Goal: Information Seeking & Learning: Learn about a topic

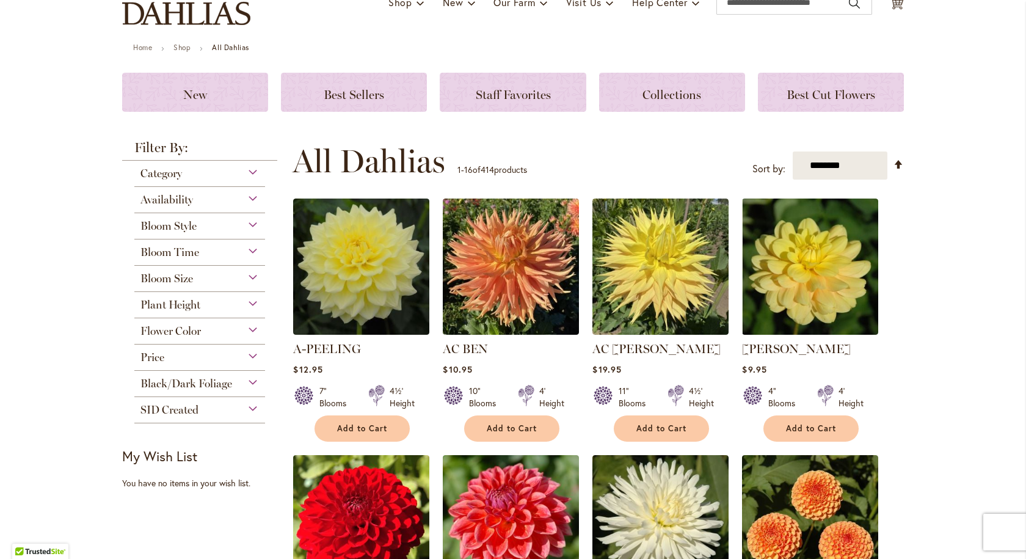
scroll to position [122, 0]
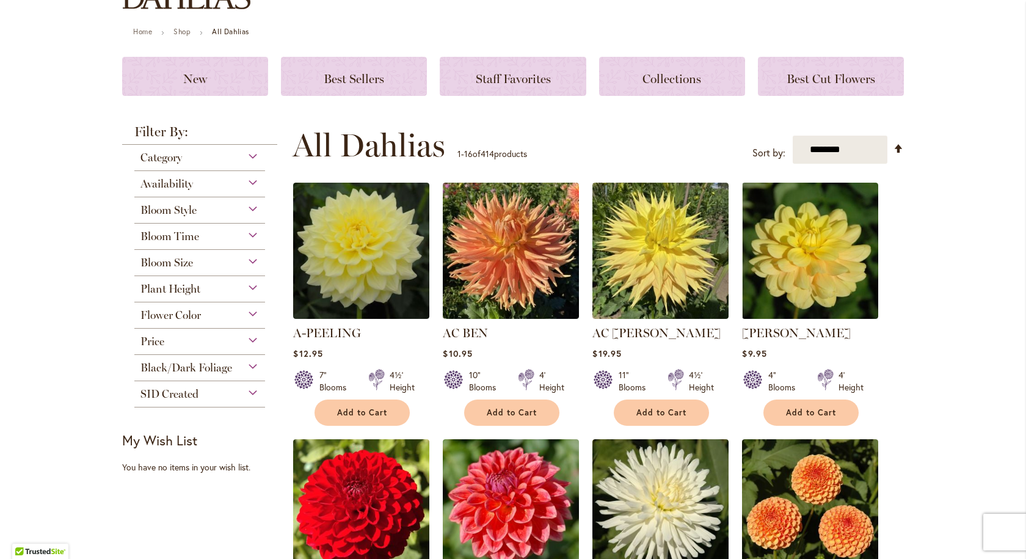
click at [246, 311] on div "Flower Color" at bounding box center [199, 312] width 131 height 20
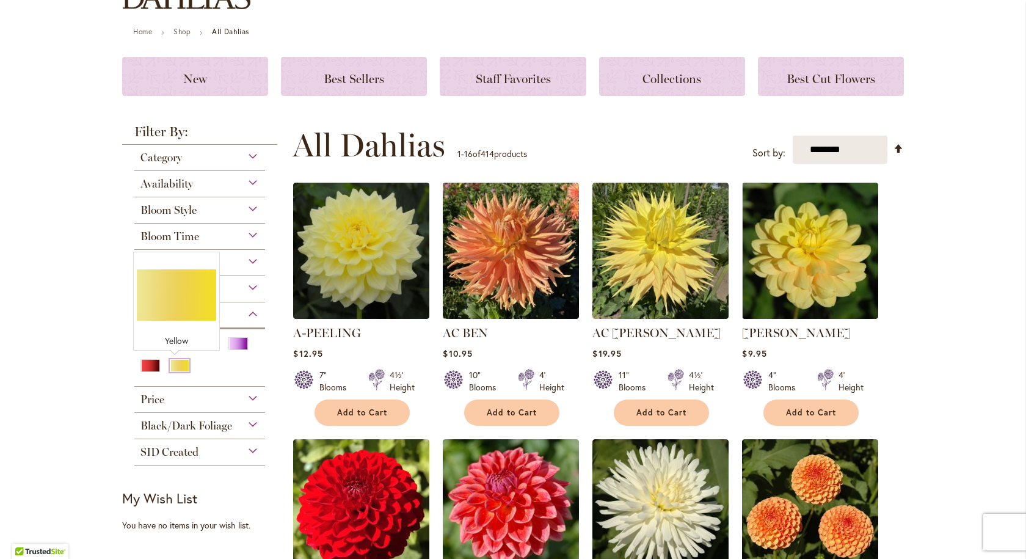
click at [171, 364] on div "Yellow" at bounding box center [180, 365] width 20 height 13
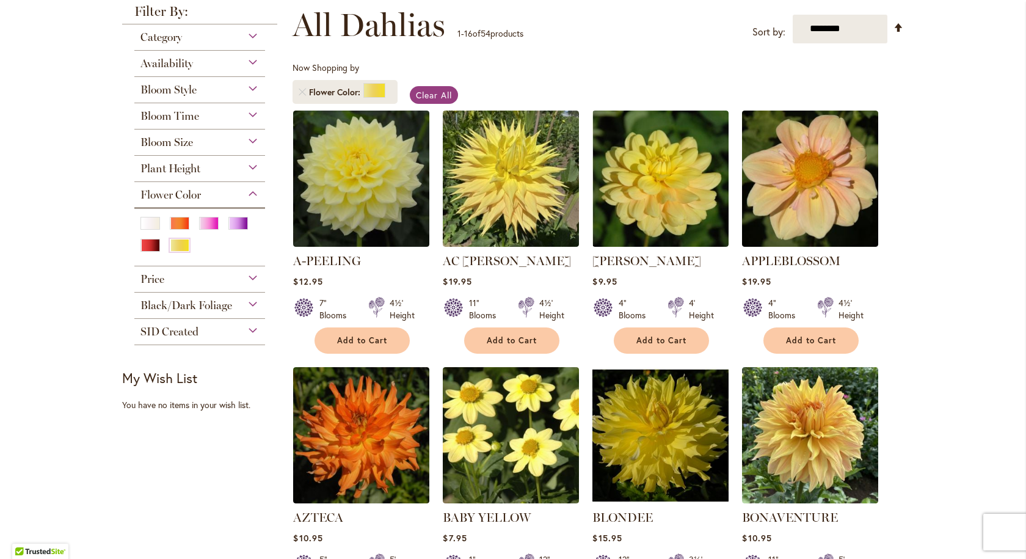
scroll to position [183, 0]
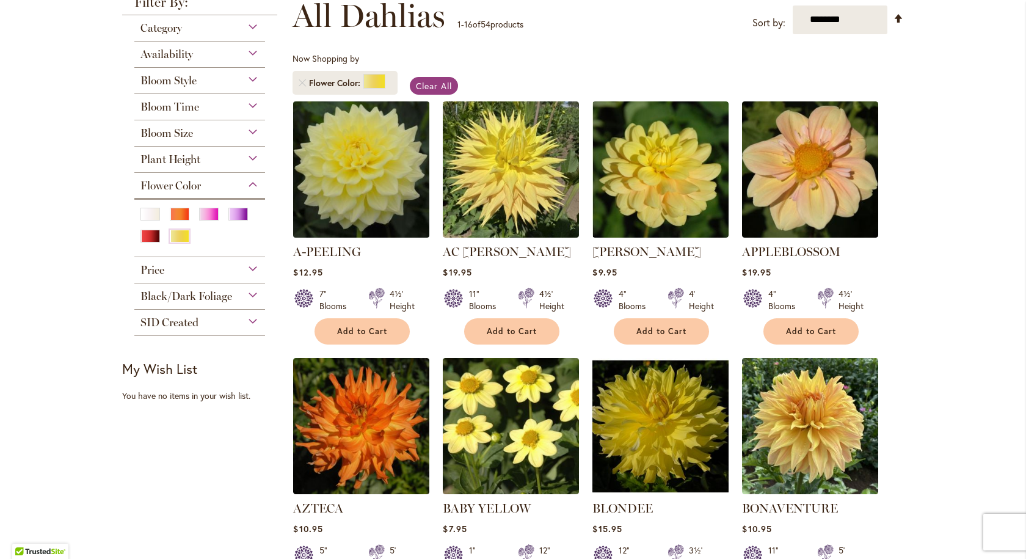
click at [321, 165] on img at bounding box center [361, 169] width 143 height 143
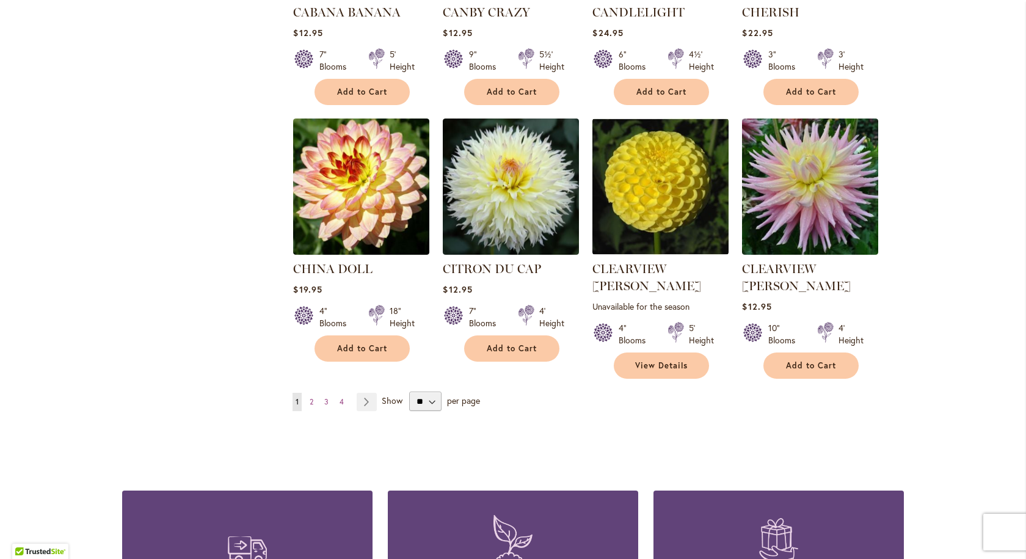
scroll to position [1038, 0]
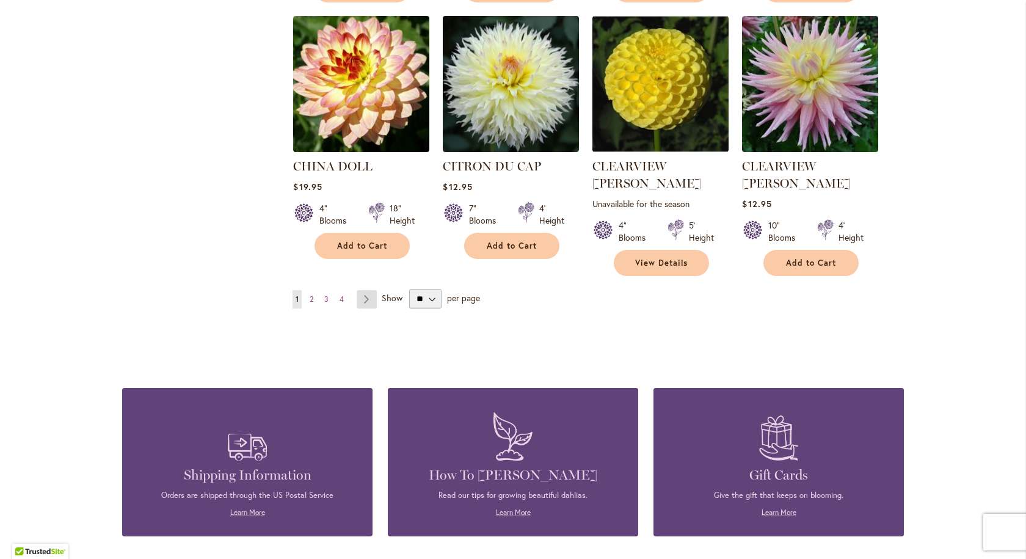
click at [360, 290] on link "Page Next" at bounding box center [367, 299] width 20 height 18
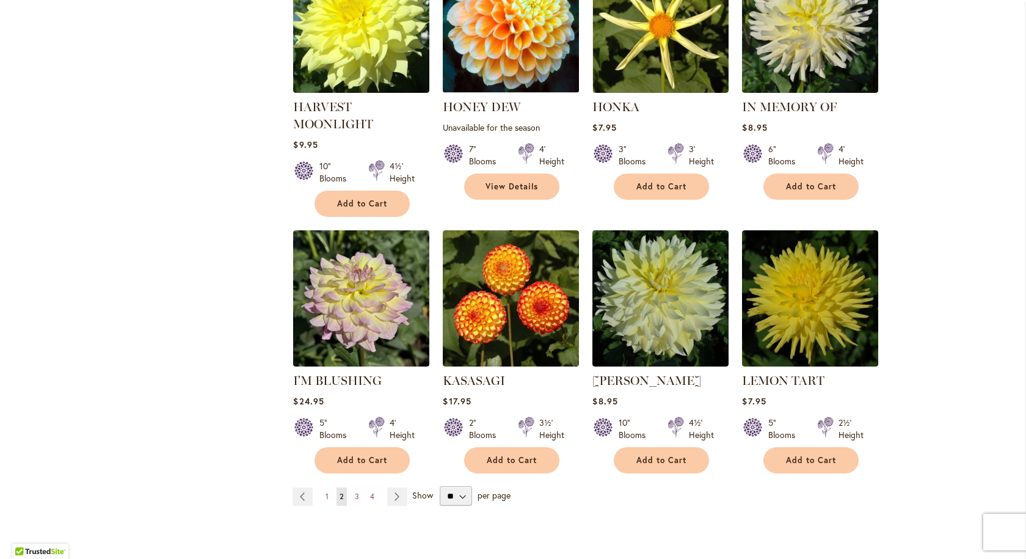
scroll to position [855, 0]
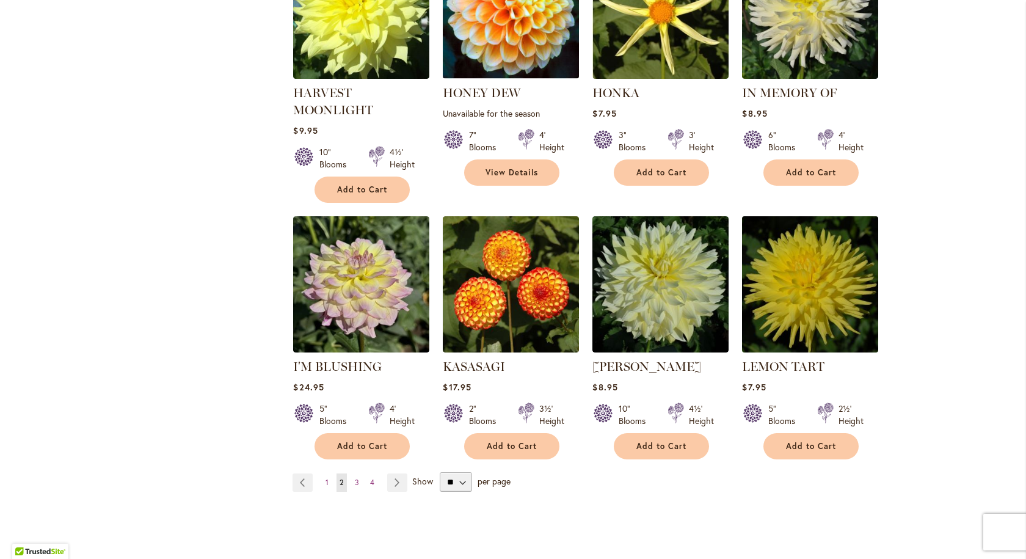
click at [812, 282] on img at bounding box center [810, 283] width 143 height 143
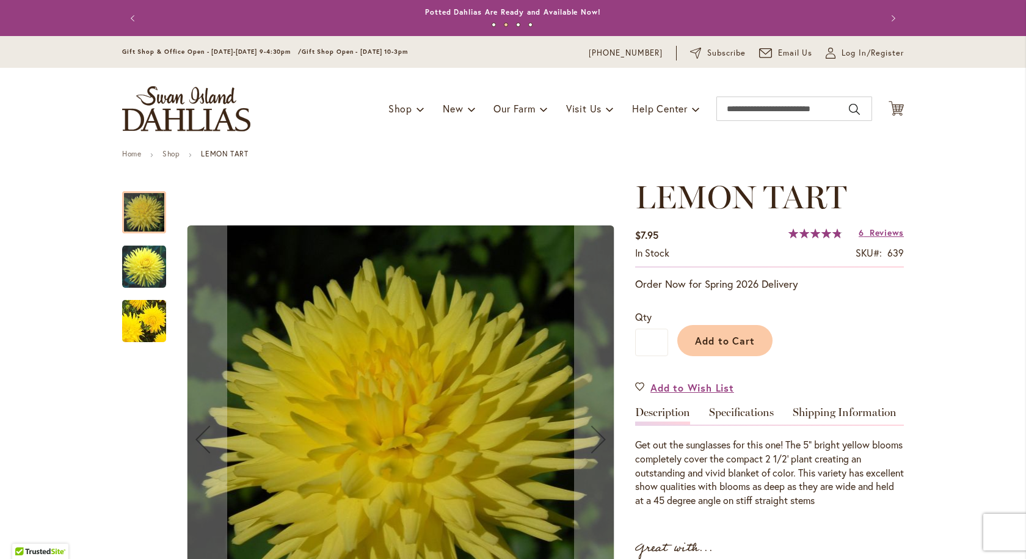
click at [137, 261] on img "LEMON TART" at bounding box center [144, 266] width 44 height 45
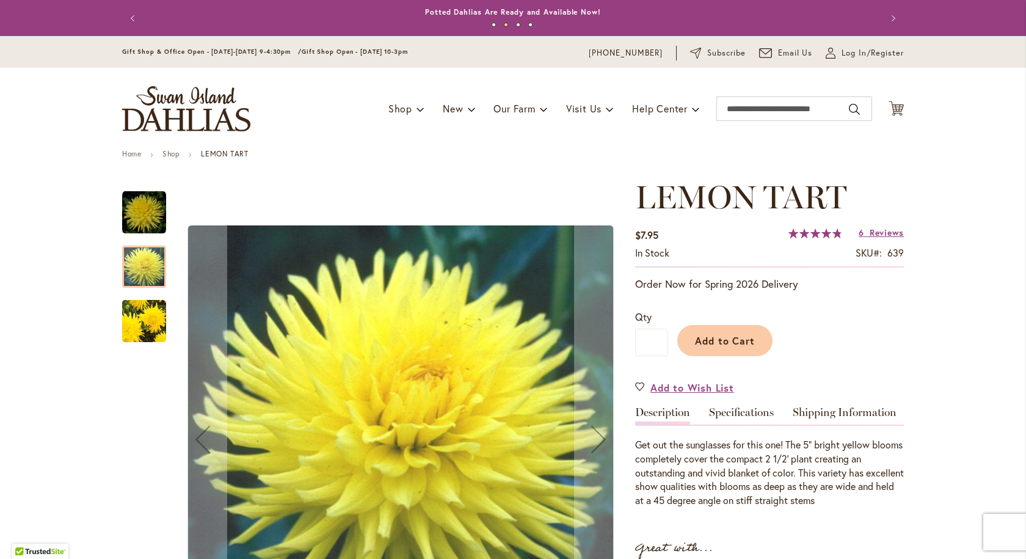
click at [129, 319] on img "LEMON TART" at bounding box center [144, 321] width 88 height 83
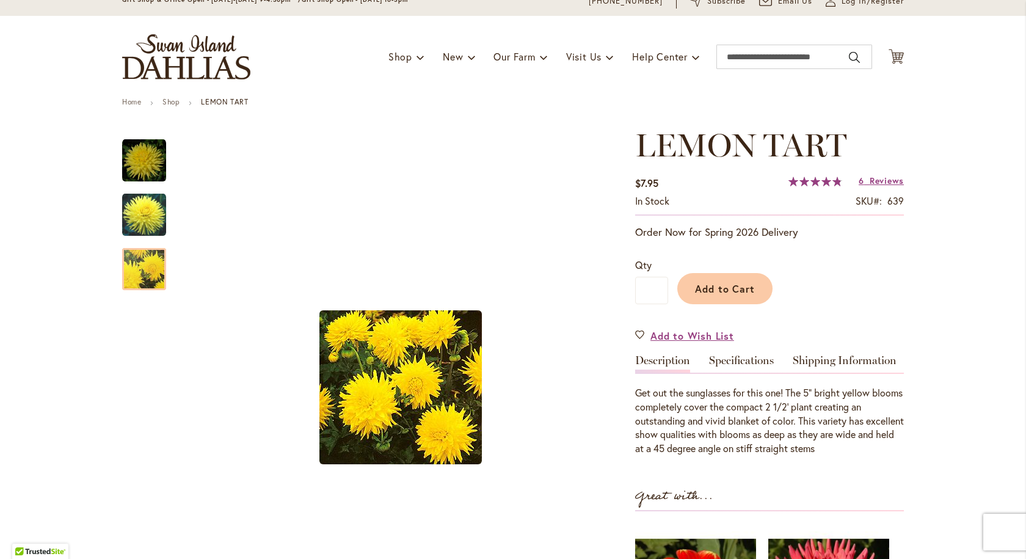
scroll to position [122, 0]
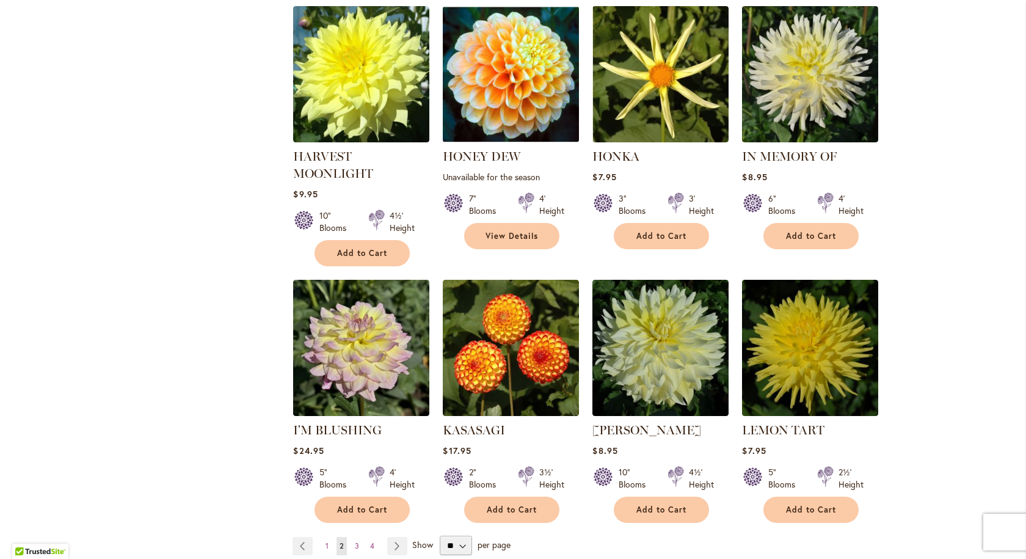
scroll to position [855, 0]
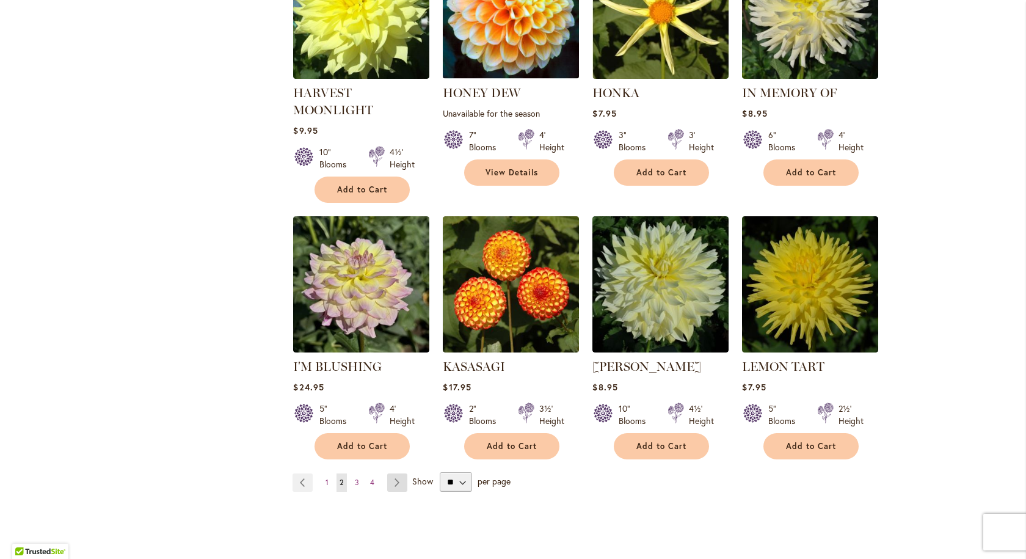
click at [391, 479] on link "Page Next" at bounding box center [397, 482] width 20 height 18
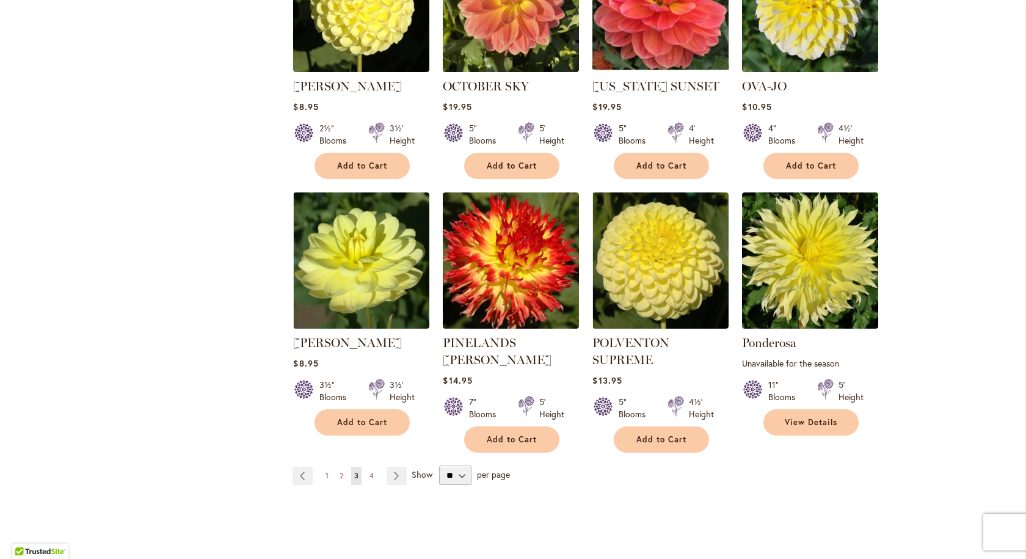
scroll to position [916, 0]
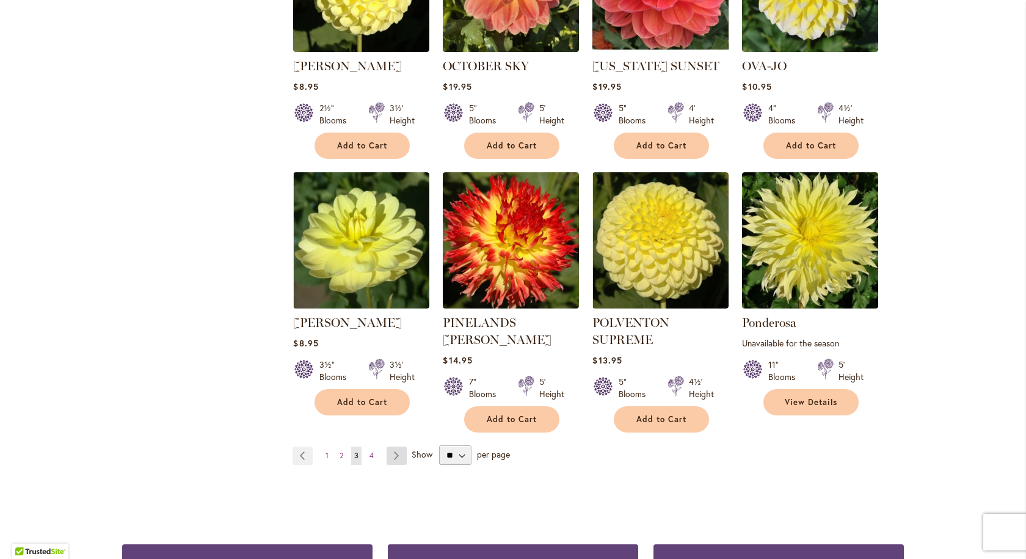
click at [392, 446] on link "Page Next" at bounding box center [397, 455] width 20 height 18
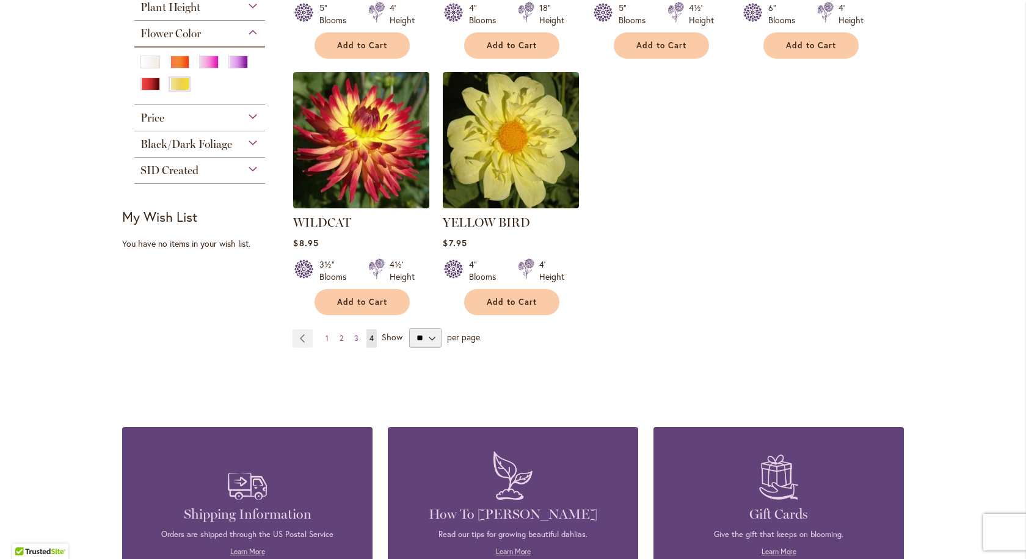
scroll to position [488, 0]
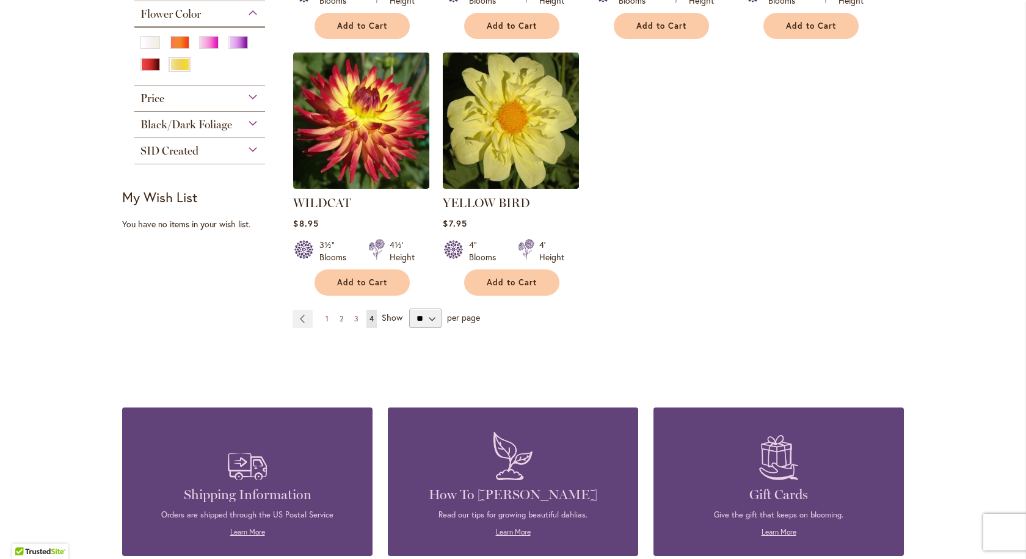
click at [336, 316] on link "Page 2" at bounding box center [341, 319] width 10 height 18
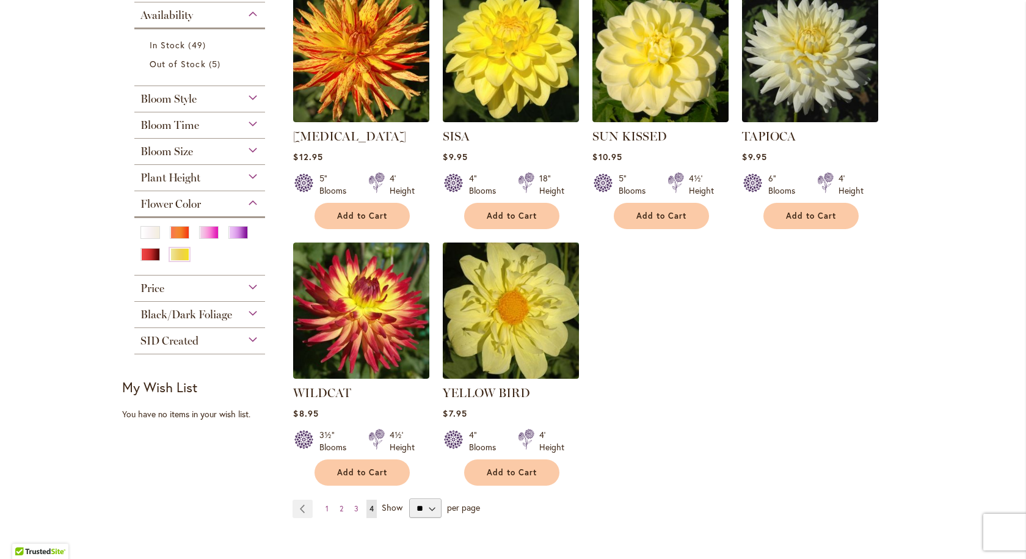
scroll to position [305, 0]
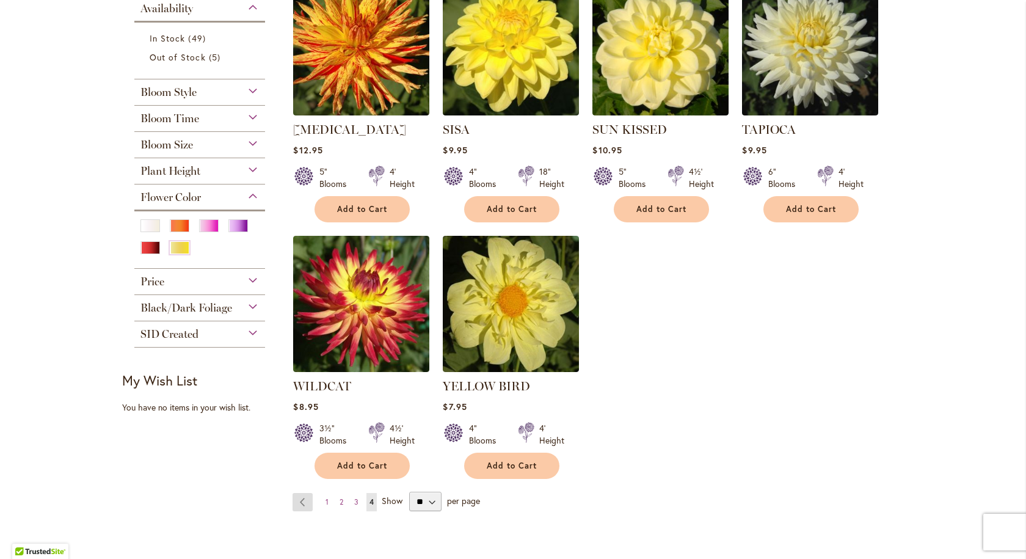
click at [293, 498] on link "Page Previous" at bounding box center [302, 502] width 20 height 18
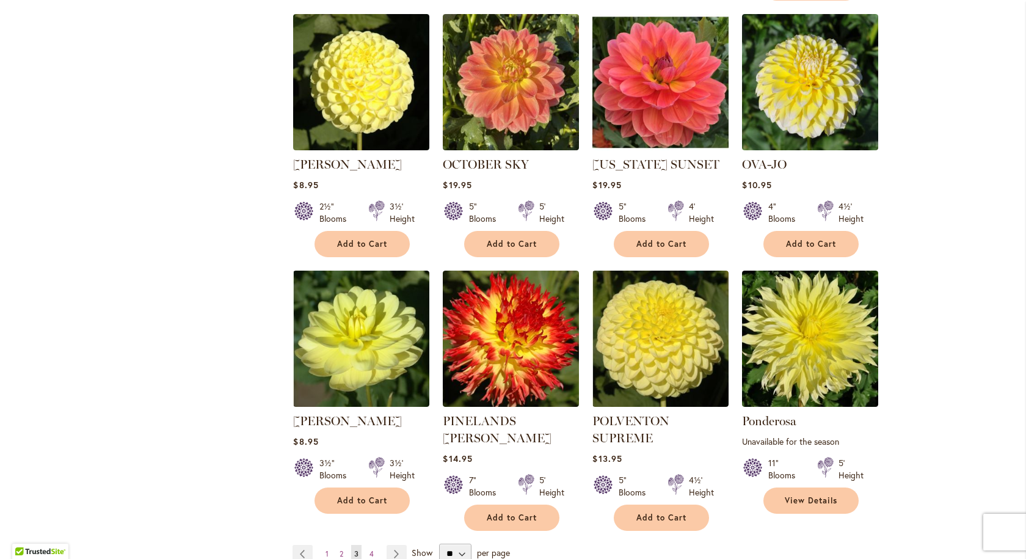
scroll to position [855, 0]
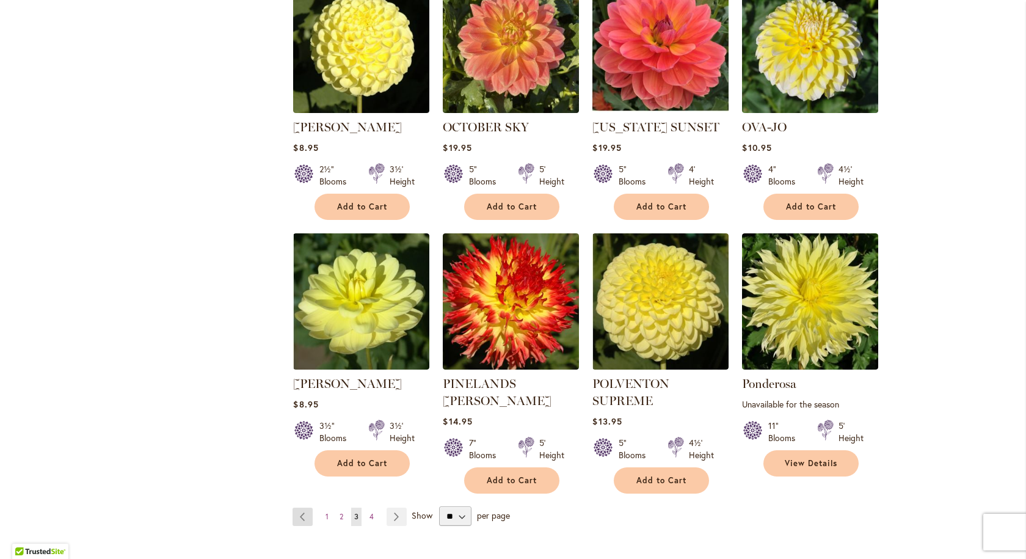
click at [296, 507] on link "Page Previous" at bounding box center [302, 516] width 20 height 18
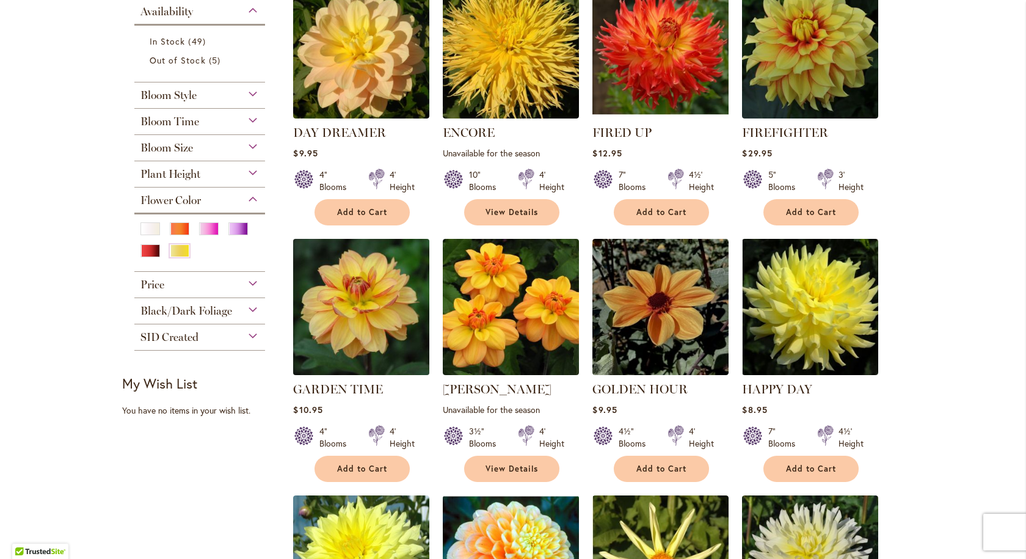
scroll to position [305, 0]
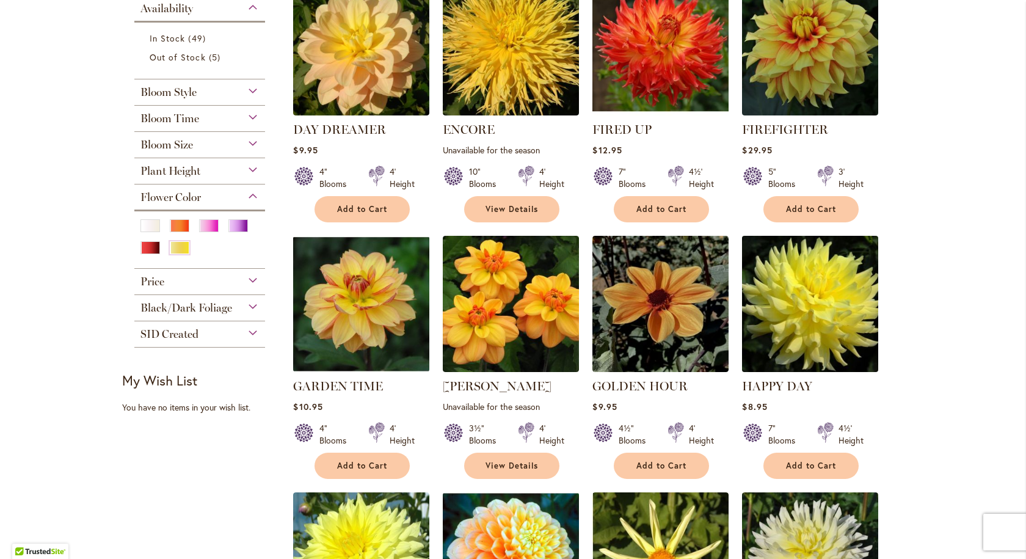
click at [812, 294] on img at bounding box center [810, 303] width 143 height 143
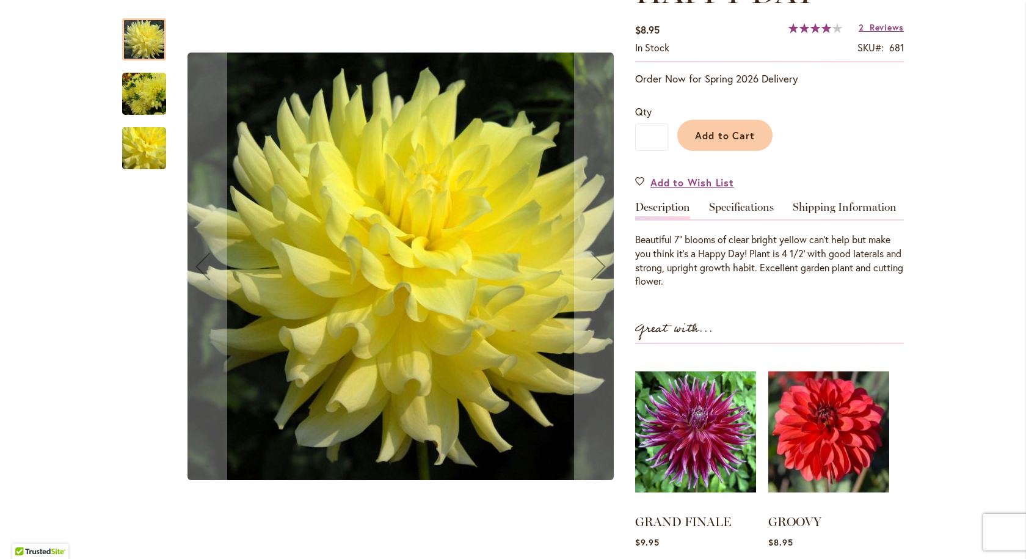
scroll to position [183, 0]
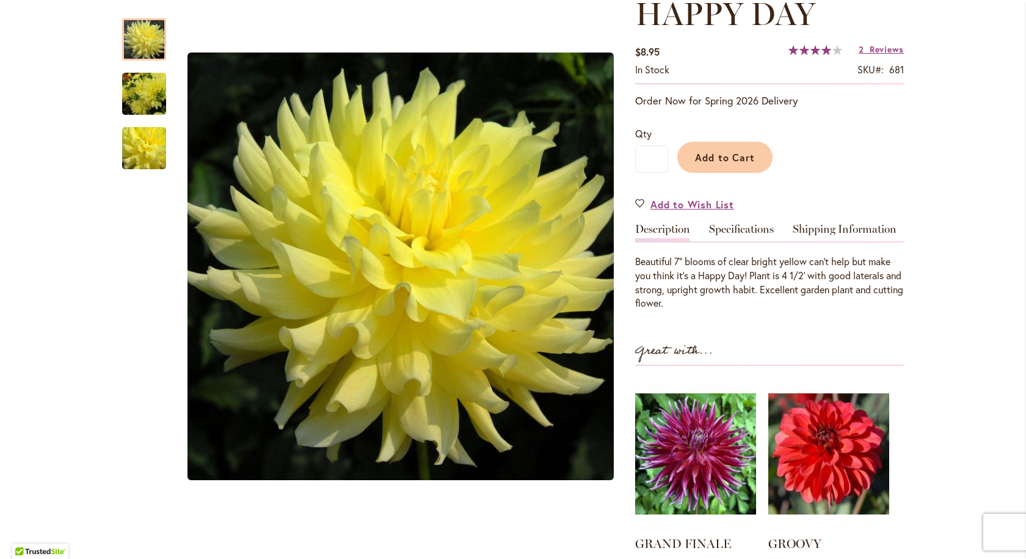
drag, startPoint x: 0, startPoint y: 1, endPoint x: 59, endPoint y: 278, distance: 283.5
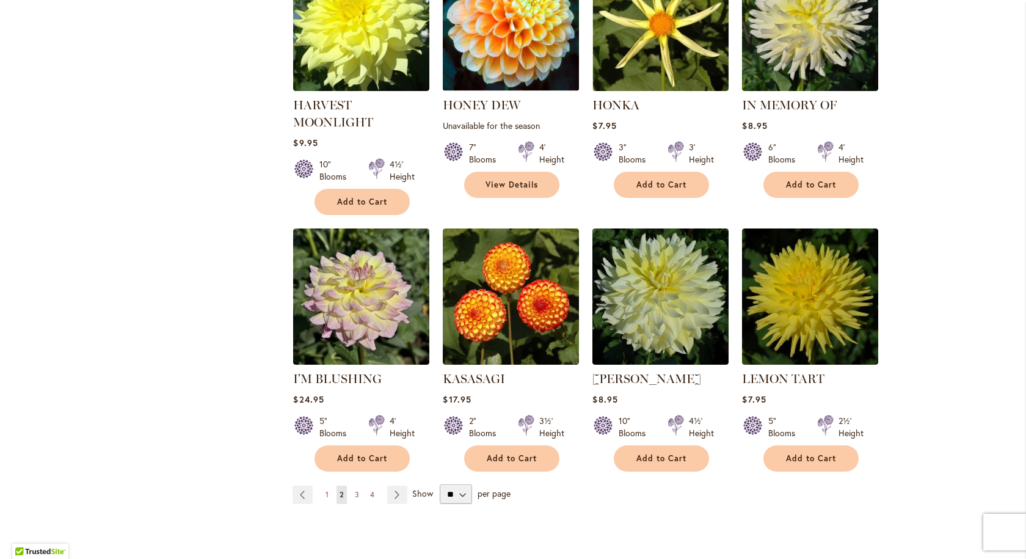
scroll to position [855, 0]
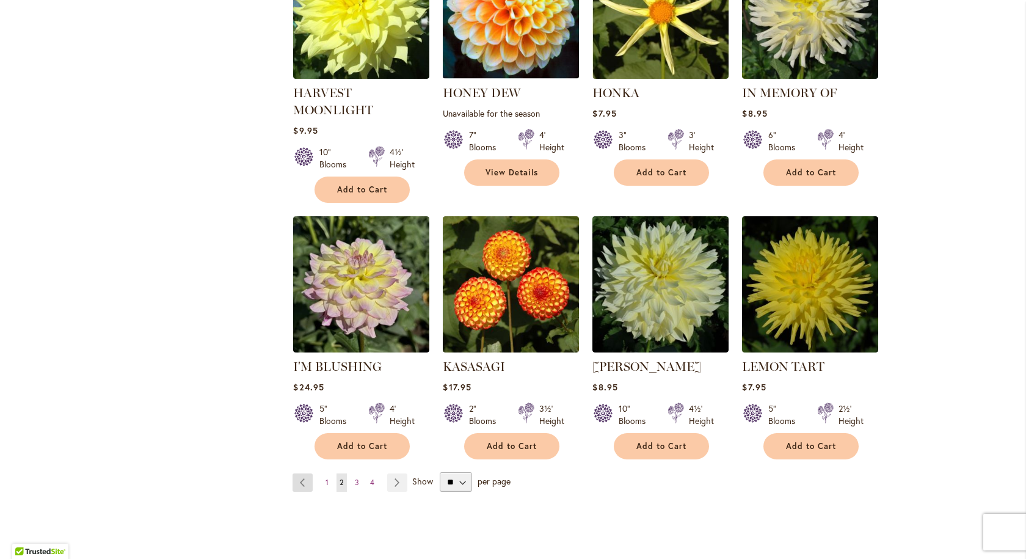
click at [294, 483] on link "Page Previous" at bounding box center [302, 482] width 20 height 18
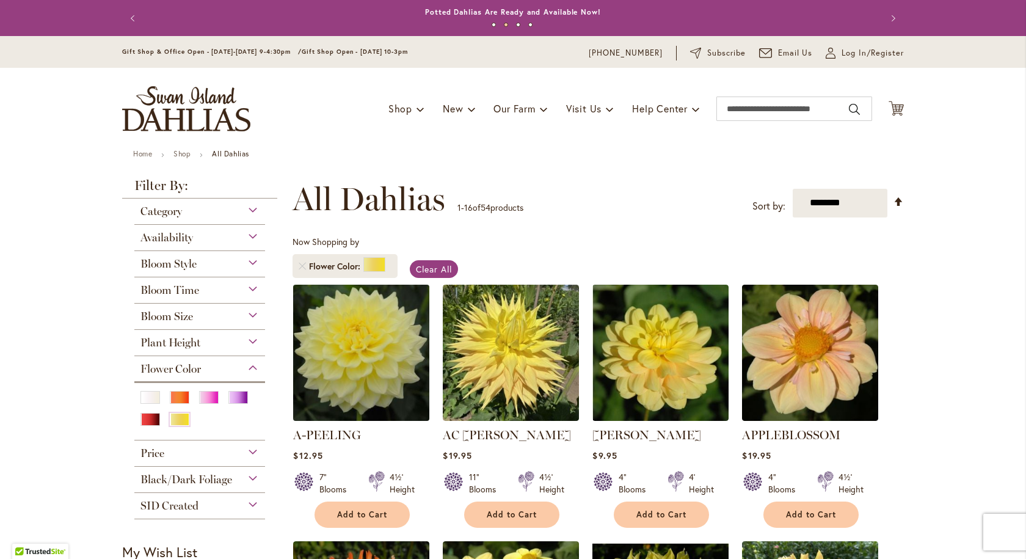
click at [335, 344] on img at bounding box center [361, 352] width 143 height 143
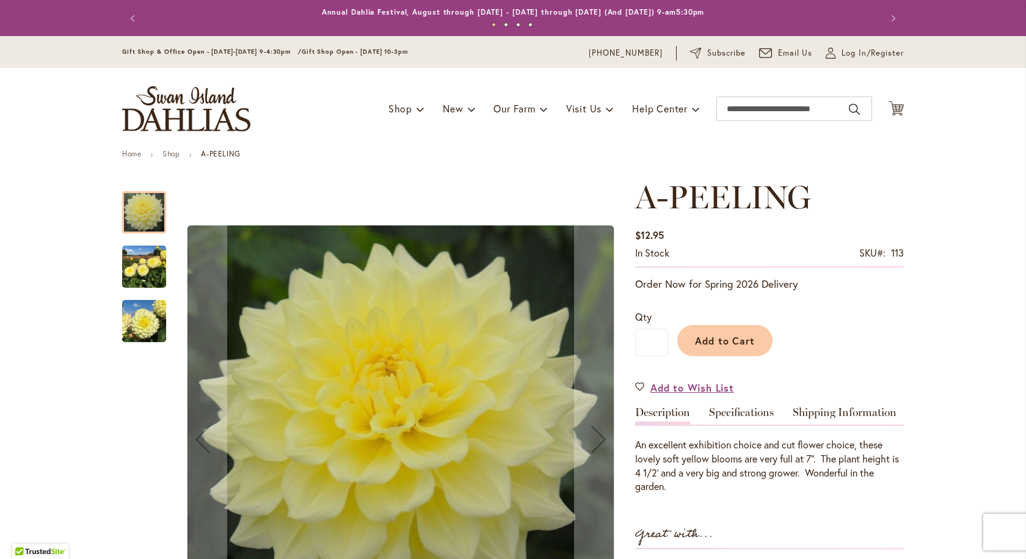
click at [130, 264] on img "A-Peeling" at bounding box center [144, 267] width 44 height 59
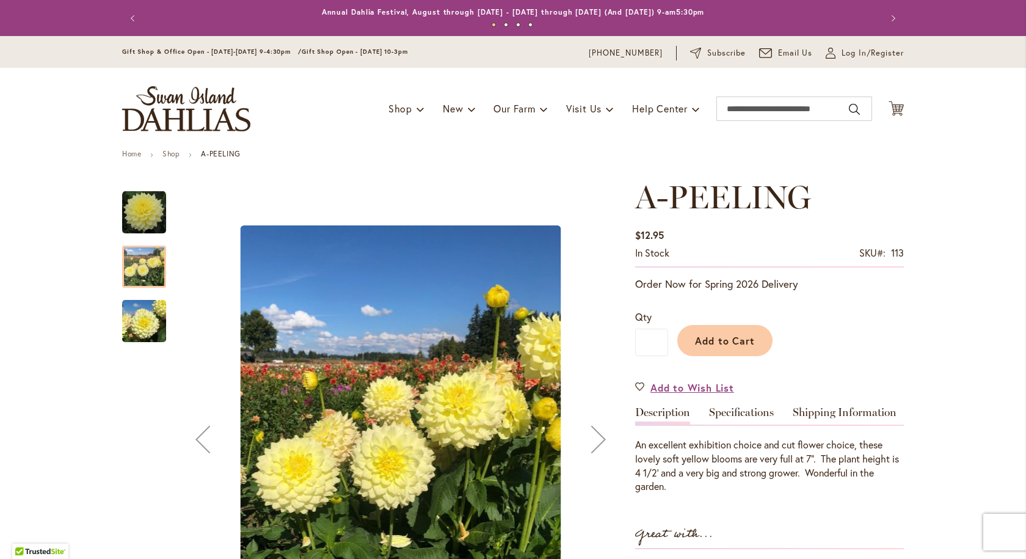
click at [134, 316] on img "A-Peeling" at bounding box center [144, 321] width 44 height 59
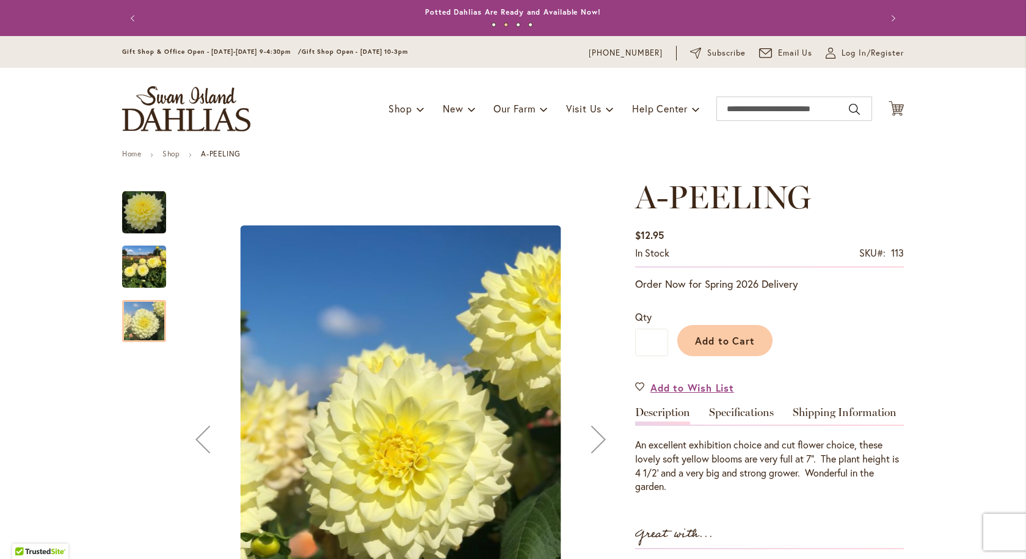
click at [134, 214] on img "A-Peeling" at bounding box center [144, 213] width 44 height 44
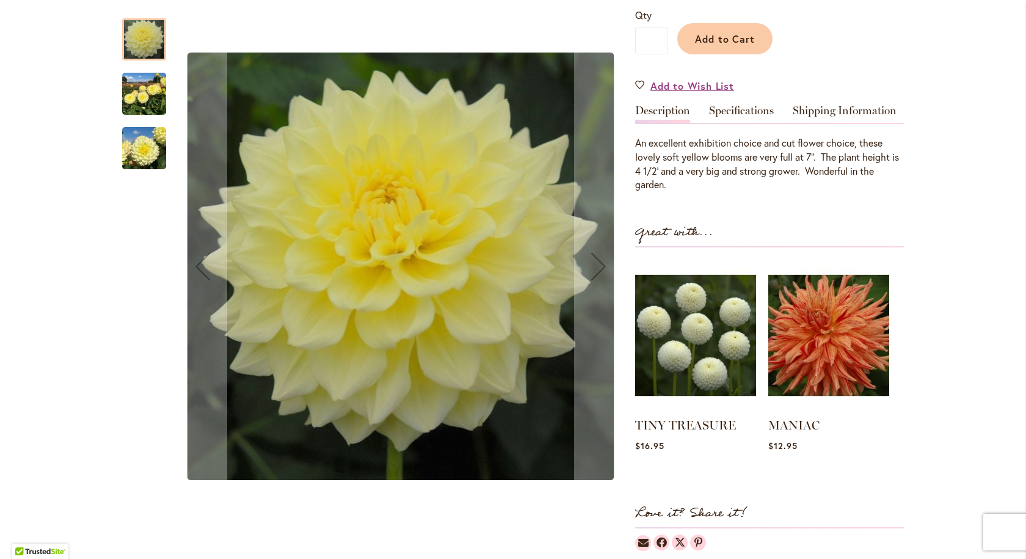
scroll to position [305, 0]
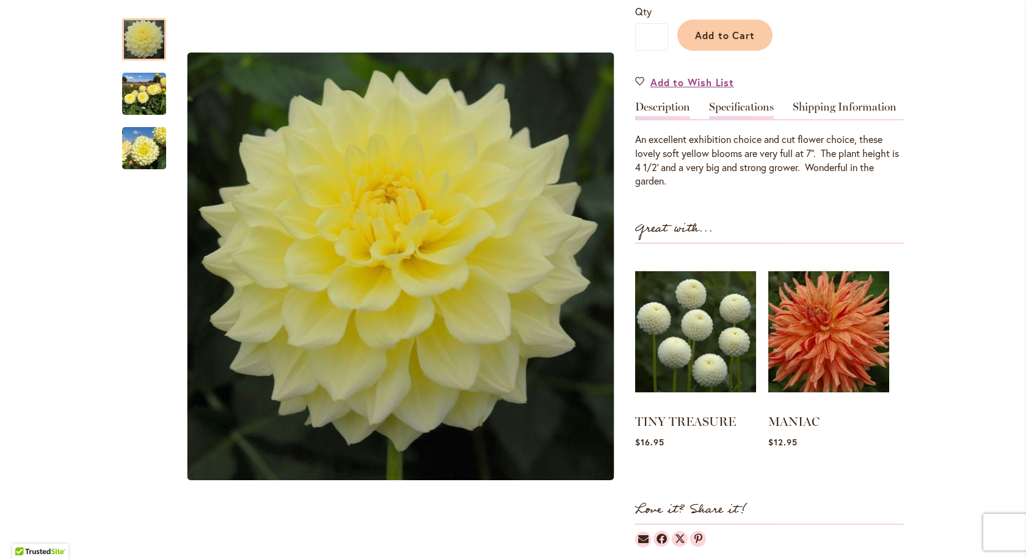
click at [727, 106] on link "Specifications" at bounding box center [741, 110] width 65 height 18
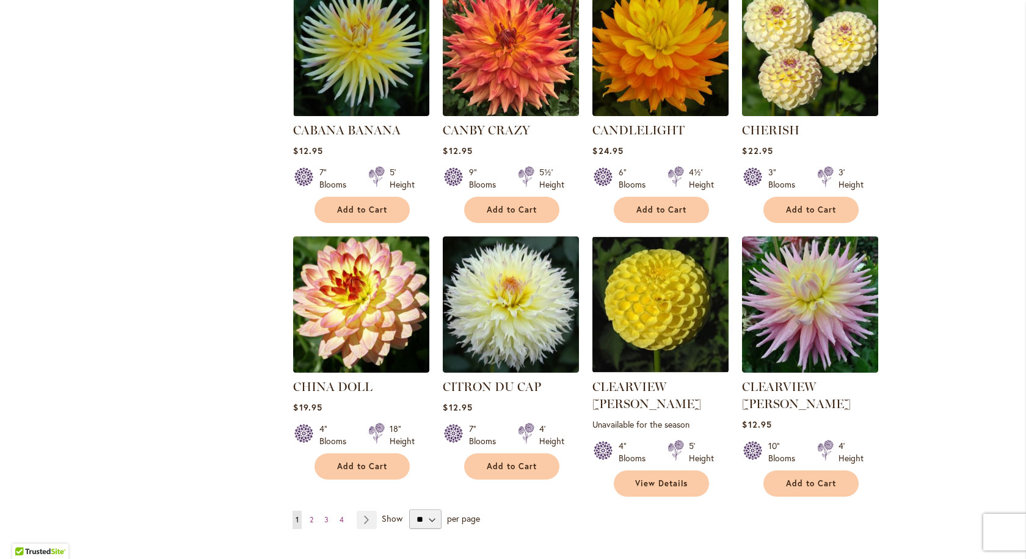
scroll to position [916, 0]
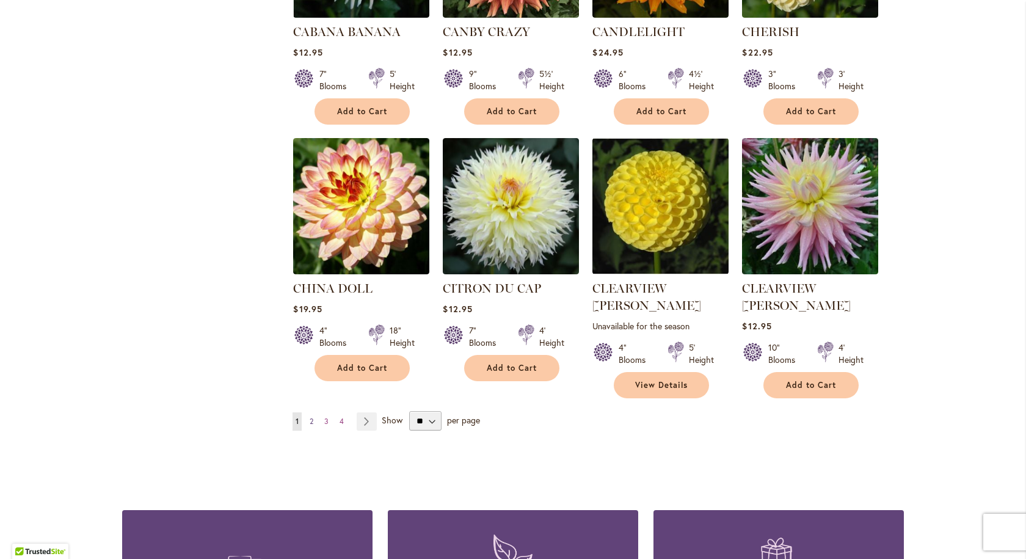
click at [310, 416] on span "2" at bounding box center [312, 420] width 4 height 9
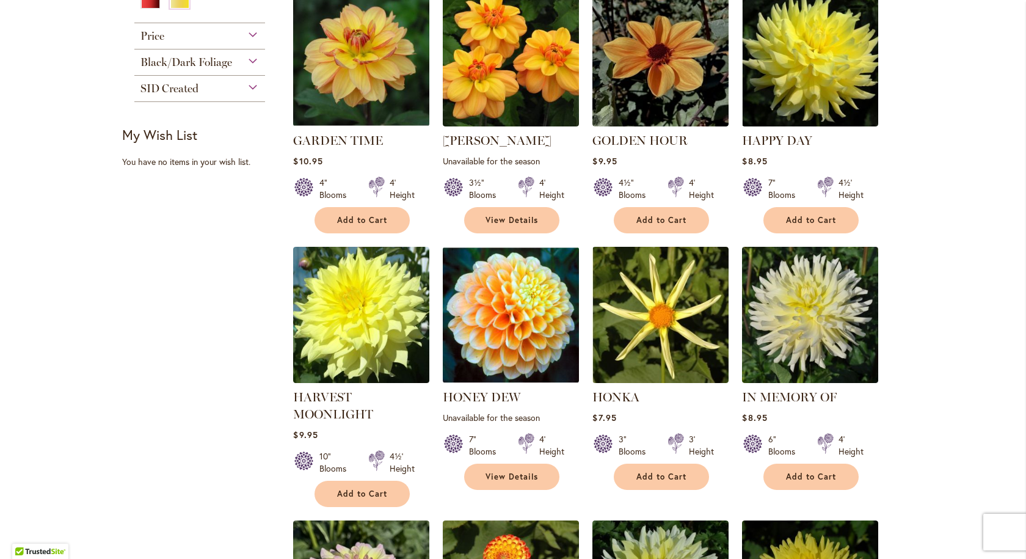
scroll to position [550, 0]
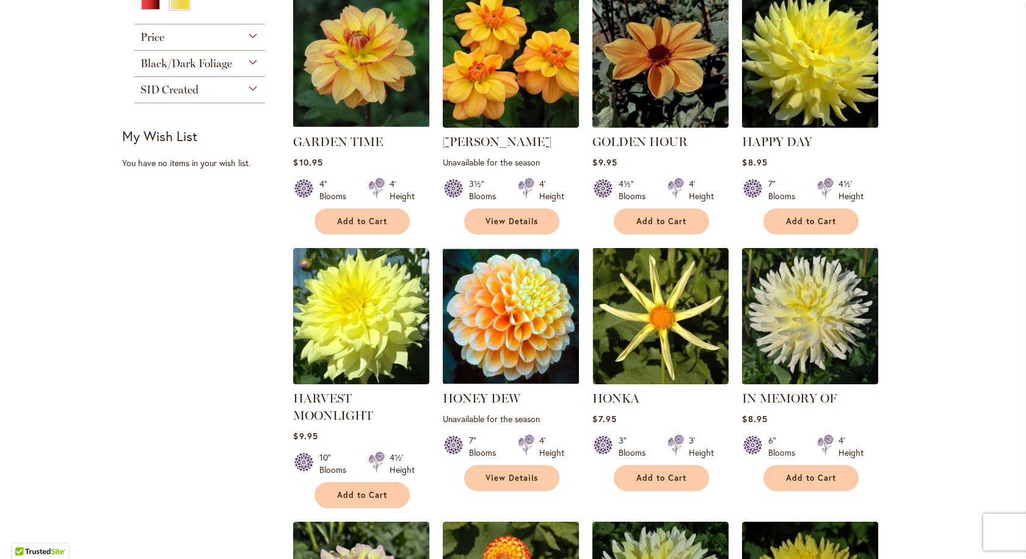
click at [808, 64] on img at bounding box center [810, 59] width 143 height 143
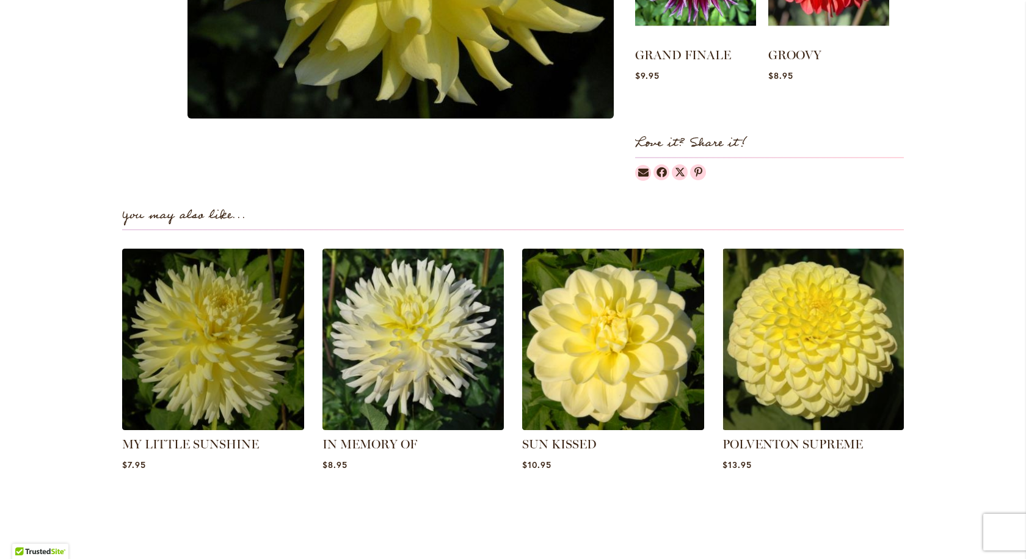
scroll to position [244, 0]
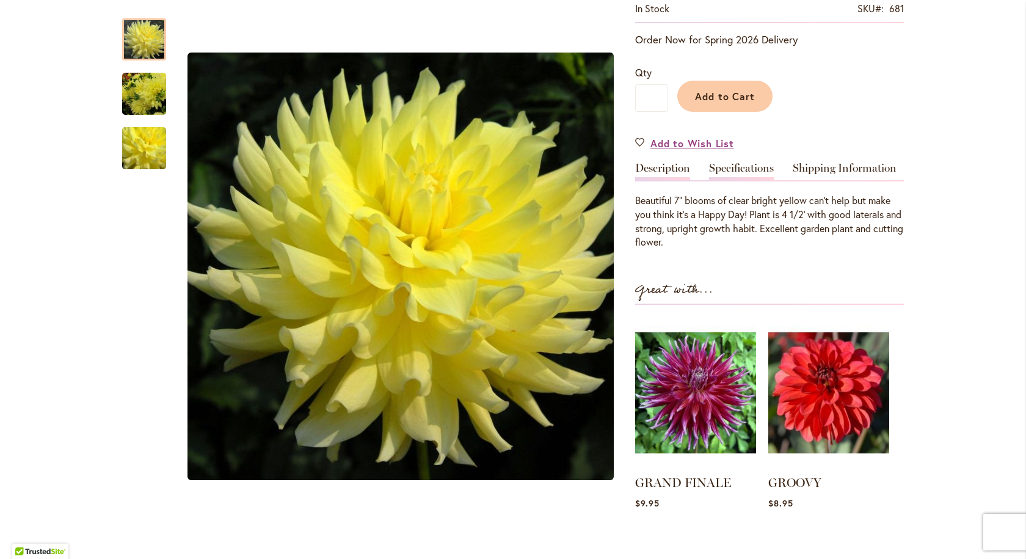
click at [733, 164] on link "Specifications" at bounding box center [741, 171] width 65 height 18
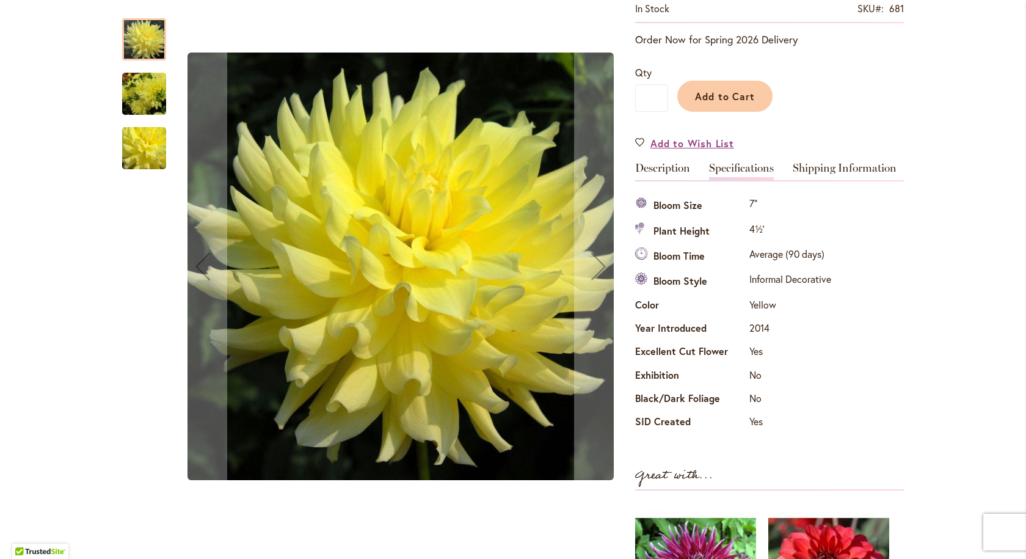
click at [137, 145] on img "HAPPY DAY" at bounding box center [144, 148] width 88 height 80
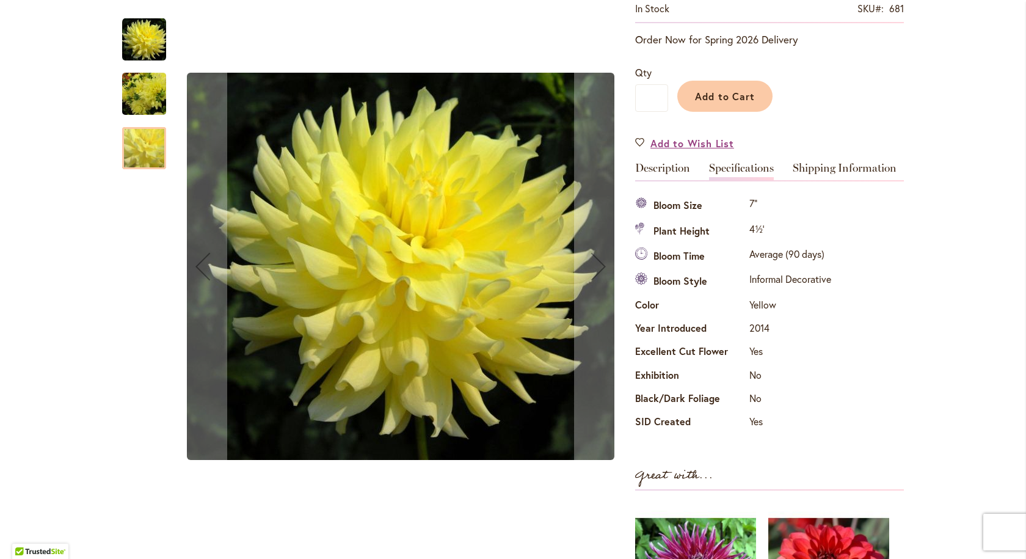
click at [136, 86] on img "HAPPY DAY" at bounding box center [144, 94] width 44 height 59
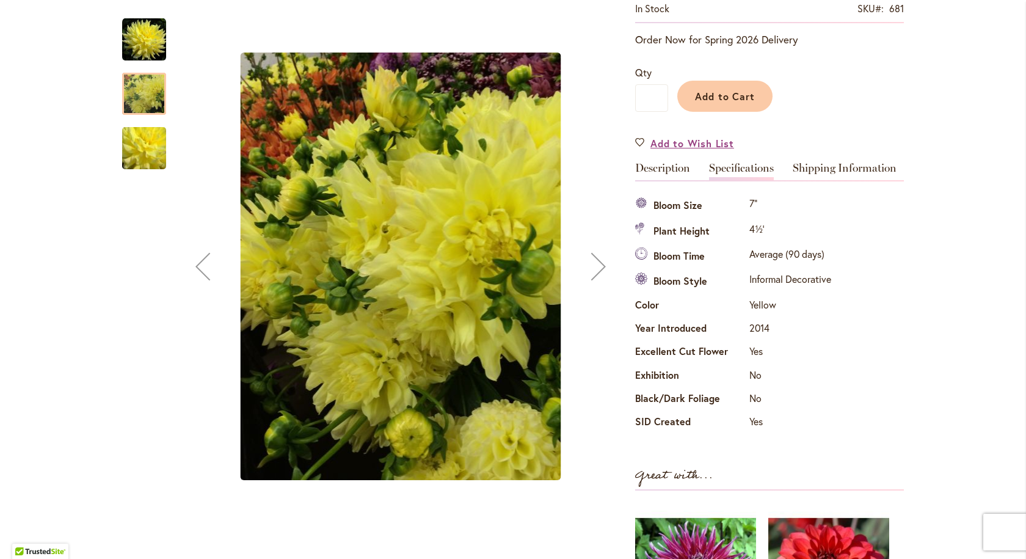
click at [145, 43] on img "HAPPY DAY" at bounding box center [144, 40] width 44 height 44
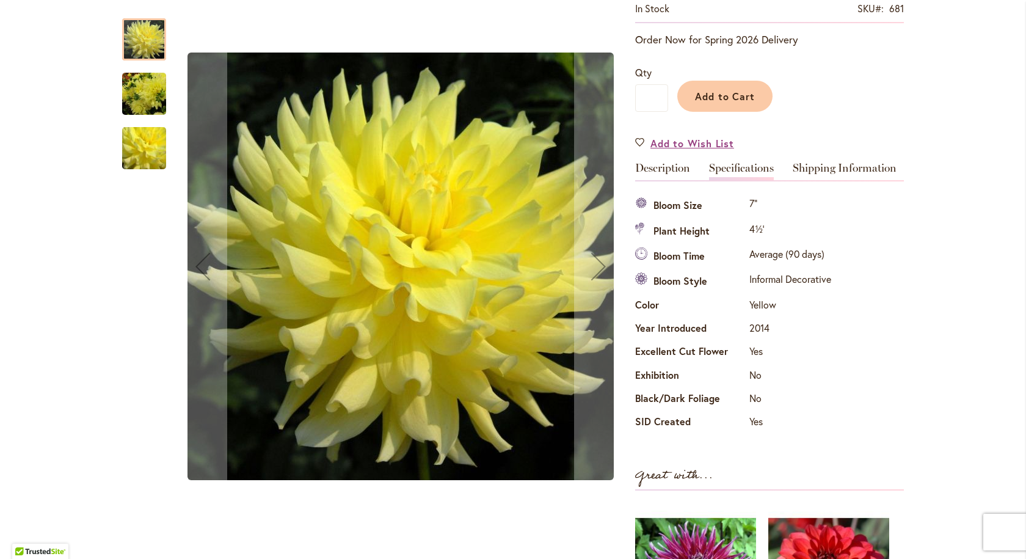
scroll to position [0, 0]
